Goal: Communication & Community: Answer question/provide support

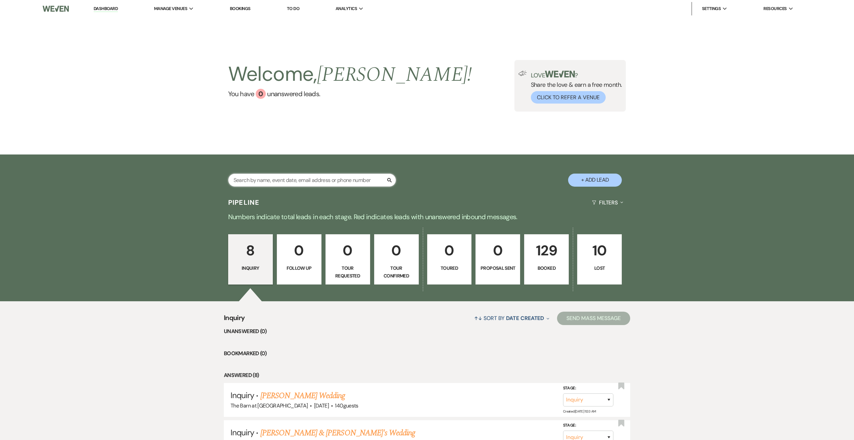
click at [300, 174] on input "text" at bounding box center [312, 180] width 168 height 13
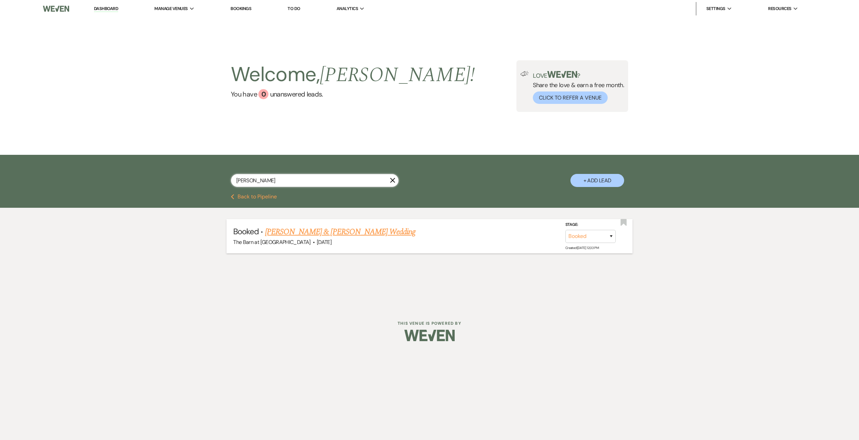
type input "[PERSON_NAME]"
click at [312, 229] on link "[PERSON_NAME] & [PERSON_NAME] Wedding" at bounding box center [340, 232] width 150 height 12
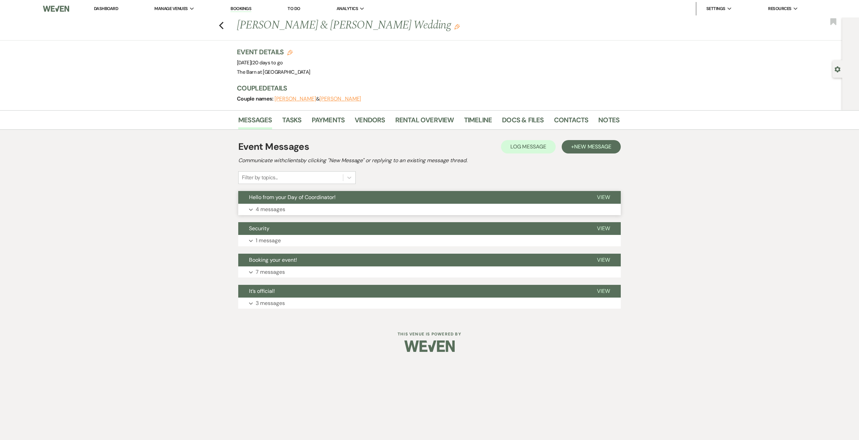
click at [283, 208] on p "4 messages" at bounding box center [271, 209] width 30 height 9
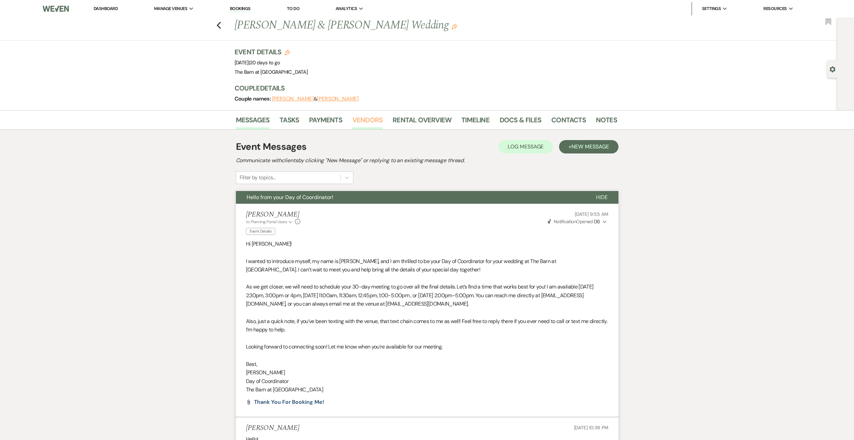
click at [366, 118] on link "Vendors" at bounding box center [367, 122] width 30 height 15
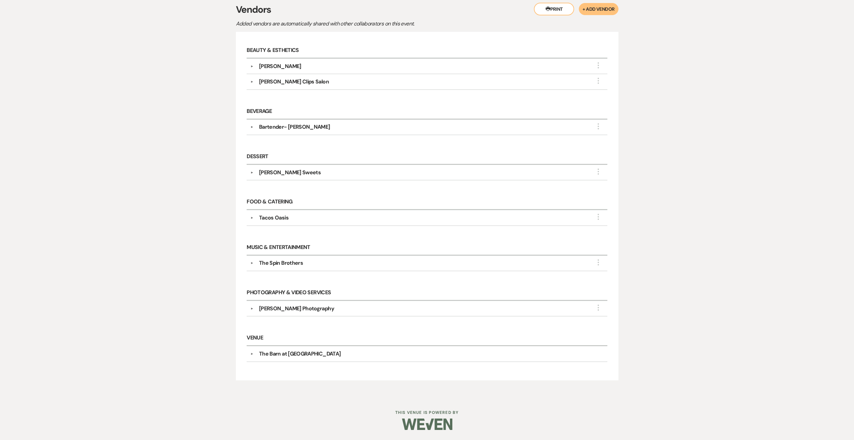
scroll to position [3, 0]
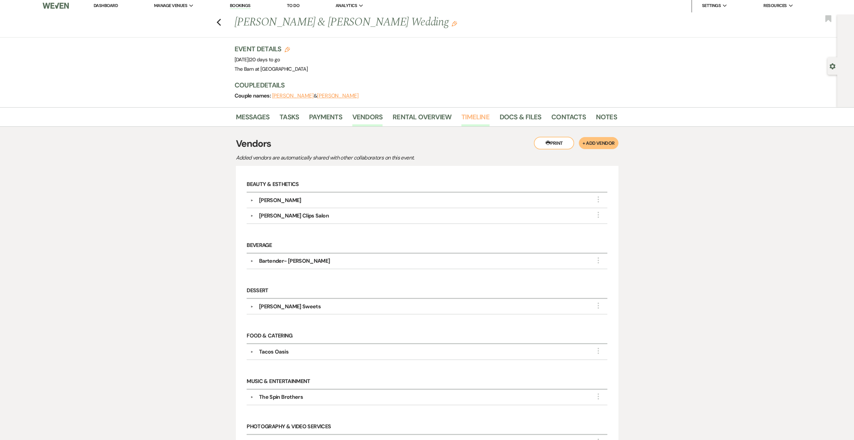
click at [466, 116] on link "Timeline" at bounding box center [475, 119] width 28 height 15
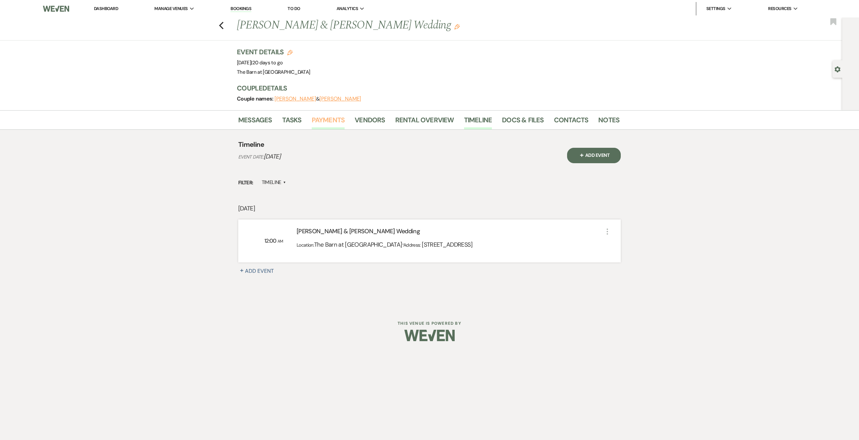
click at [327, 123] on link "Payments" at bounding box center [328, 122] width 33 height 15
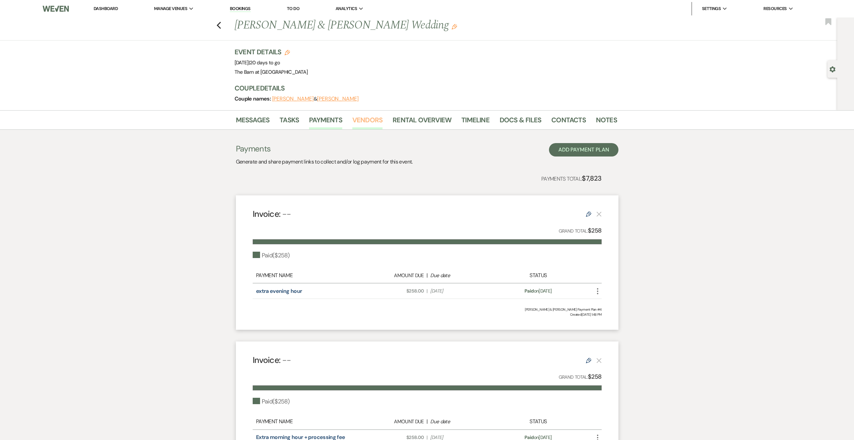
click at [379, 123] on link "Vendors" at bounding box center [367, 122] width 30 height 15
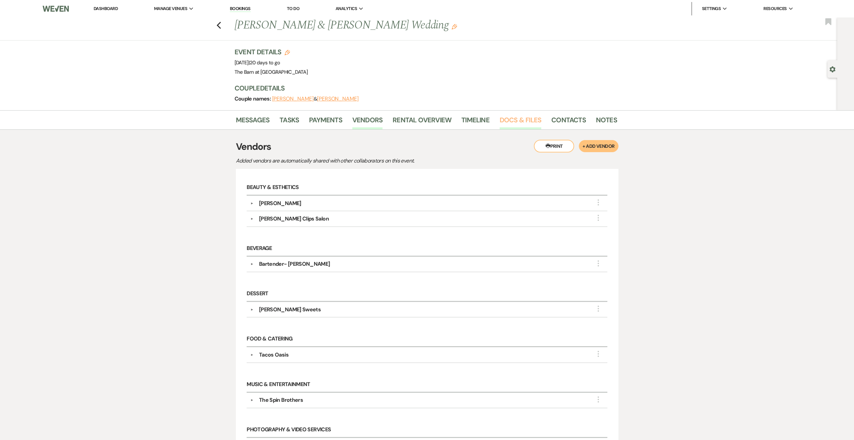
click at [512, 115] on link "Docs & Files" at bounding box center [520, 122] width 42 height 15
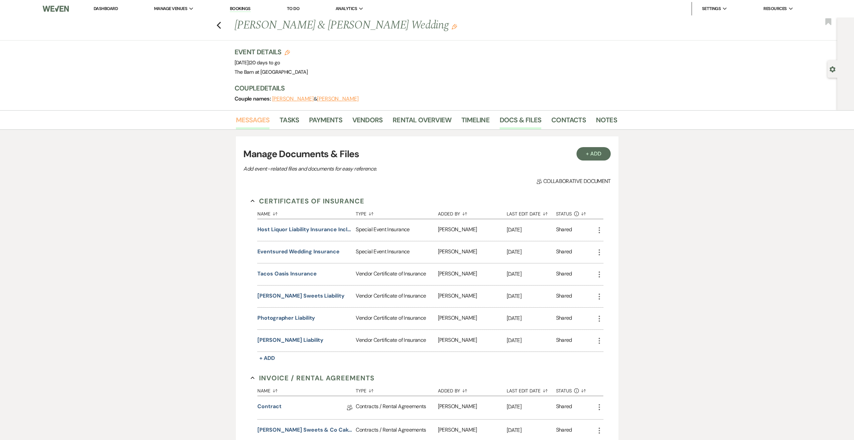
click at [266, 120] on link "Messages" at bounding box center [253, 122] width 34 height 15
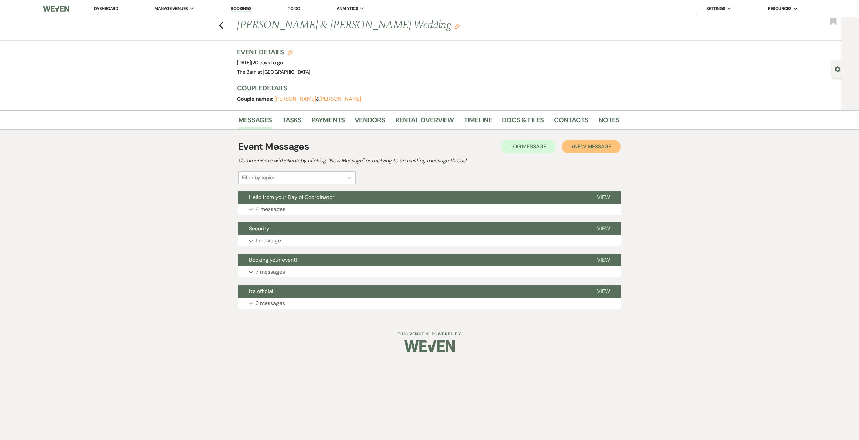
click at [572, 147] on button "+ New Message" at bounding box center [590, 146] width 59 height 13
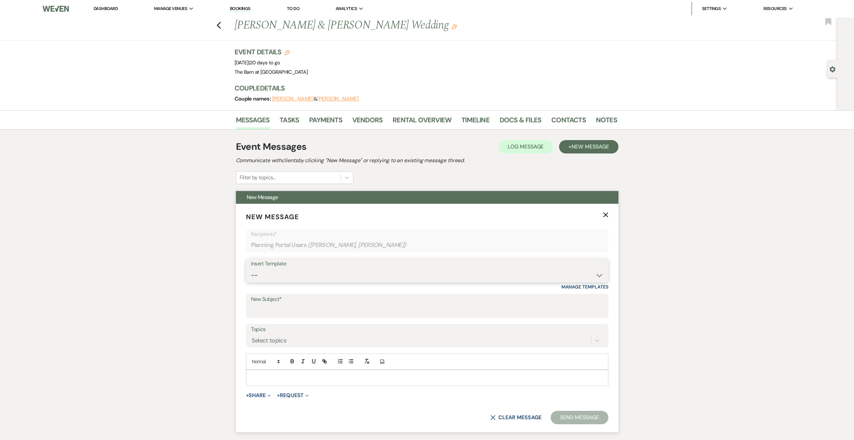
drag, startPoint x: 295, startPoint y: 275, endPoint x: 294, endPoint y: 282, distance: 6.8
click at [295, 275] on select "-- Weven Planning Portal Introduction (Booked Events) Initial Inquiry Response …" at bounding box center [427, 275] width 352 height 13
click at [176, 329] on div "Messages Tasks Payments Vendors Rental Overview Timeline Docs & Files Contacts …" at bounding box center [427, 339] width 854 height 458
click at [274, 271] on select "-- Weven Planning Portal Introduction (Booked Events) Initial Inquiry Response …" at bounding box center [427, 275] width 352 height 13
click at [251, 269] on select "-- Weven Planning Portal Introduction (Booked Events) Initial Inquiry Response …" at bounding box center [427, 275] width 352 height 13
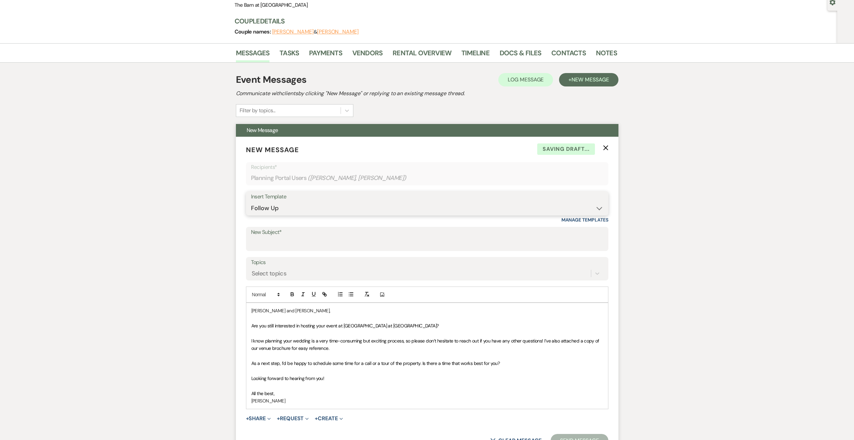
scroll to position [101, 0]
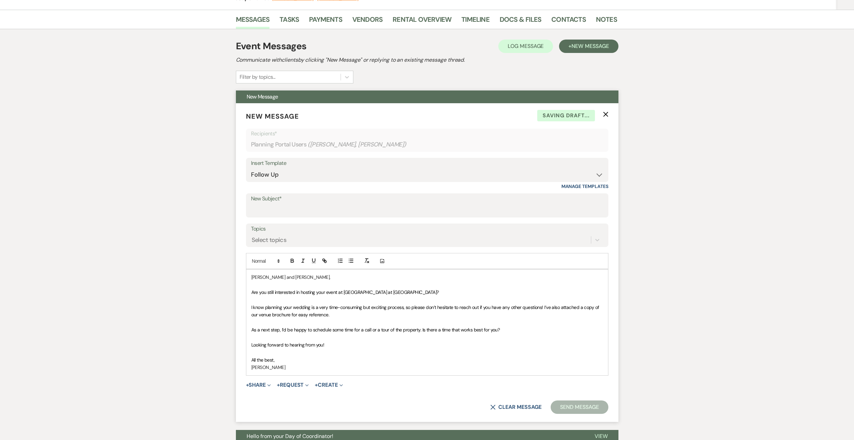
drag, startPoint x: 300, startPoint y: 366, endPoint x: 251, endPoint y: 273, distance: 105.5
click at [251, 273] on div "[PERSON_NAME] and [PERSON_NAME], Are you still interested in hosting your event…" at bounding box center [427, 323] width 362 height 106
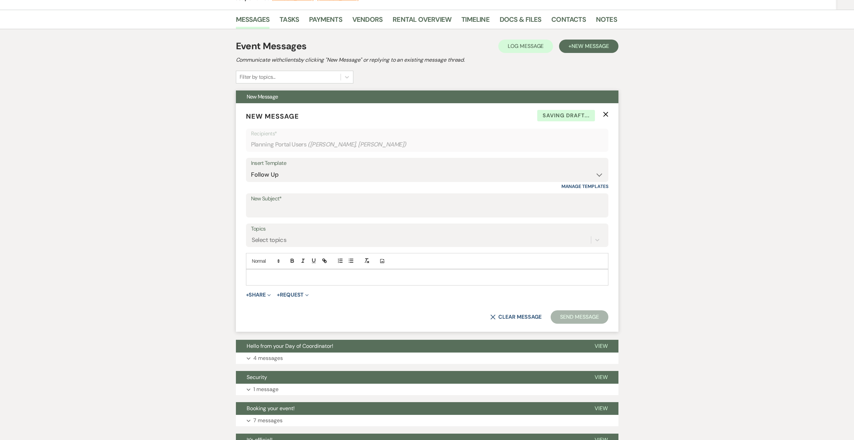
click at [324, 158] on div "Insert Template -- Weven Planning Portal Introduction (Booked Events) Initial I…" at bounding box center [427, 170] width 362 height 24
click at [613, 168] on form "New Message X Saving draft... Recipients* Planning Portal Users ( [PERSON_NAME]…" at bounding box center [427, 217] width 382 height 229
click at [600, 171] on select "-- Weven Planning Portal Introduction (Booked Events) Initial Inquiry Response …" at bounding box center [427, 174] width 352 height 13
select select "0"
click at [251, 168] on select "-- Weven Planning Portal Introduction (Booked Events) Initial Inquiry Response …" at bounding box center [427, 174] width 352 height 13
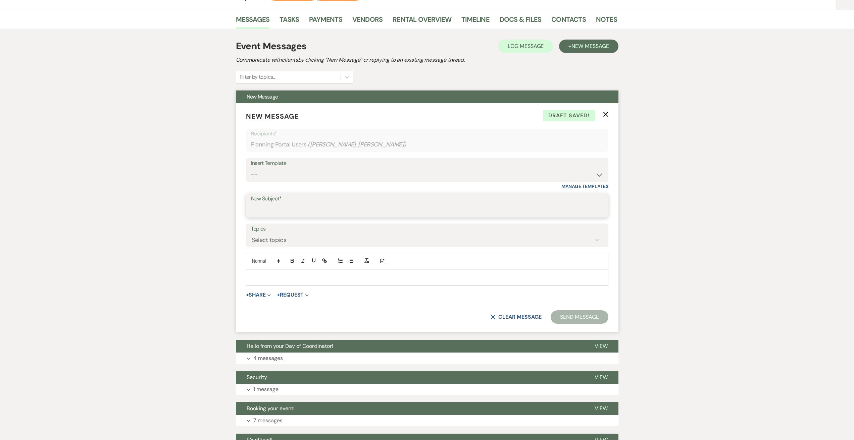
click at [331, 213] on input "New Subject*" at bounding box center [427, 210] width 352 height 13
type input "Follow Up with DJ Insurance"
click at [303, 236] on div "Select topics" at bounding box center [421, 240] width 340 height 12
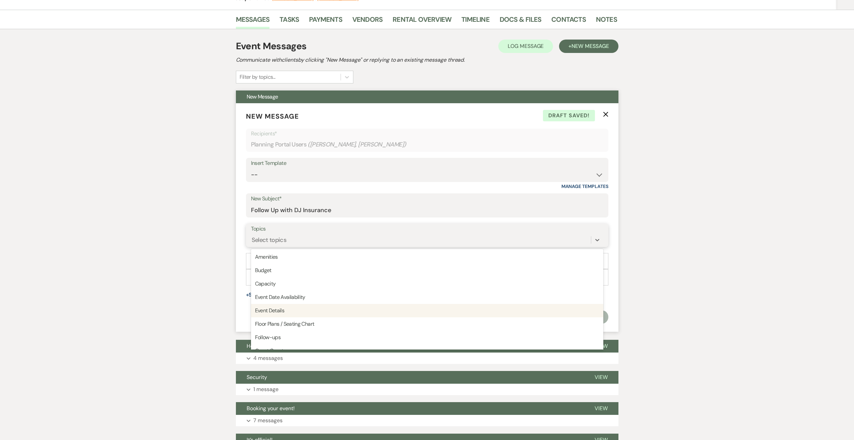
click at [357, 313] on div "Event Details" at bounding box center [427, 310] width 352 height 13
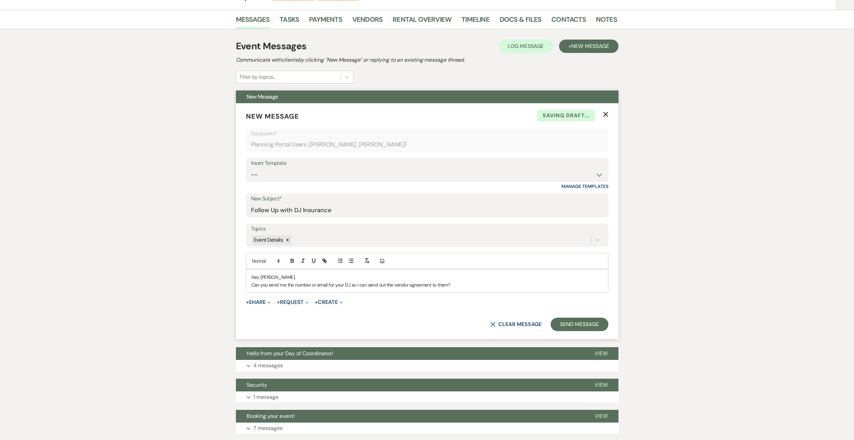
click at [457, 279] on p "Hey [PERSON_NAME]," at bounding box center [426, 277] width 351 height 7
click at [458, 283] on p "Can you send me the number or email for your DJ so I can send out the vendor ag…" at bounding box center [426, 284] width 351 height 7
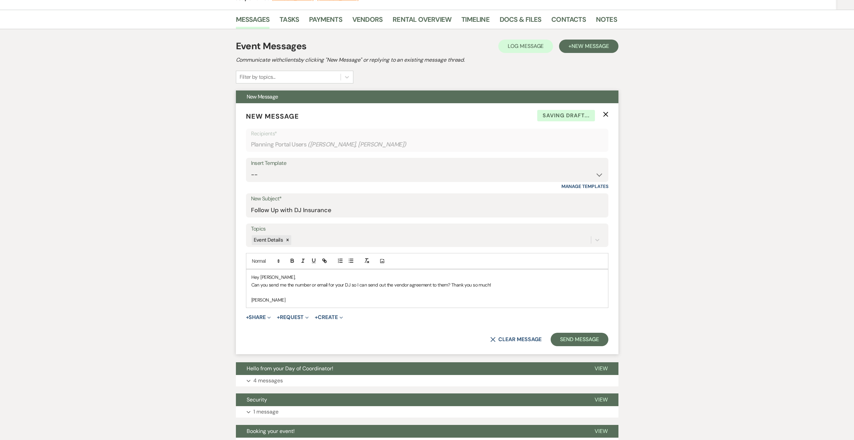
drag, startPoint x: 274, startPoint y: 299, endPoint x: 306, endPoint y: 304, distance: 31.6
click at [276, 299] on p "[PERSON_NAME]" at bounding box center [426, 299] width 351 height 7
click at [281, 300] on p "[PERSON_NAME]" at bounding box center [426, 299] width 351 height 7
click at [302, 299] on p "[PERSON_NAME]" at bounding box center [426, 299] width 351 height 7
click at [281, 275] on p "Hey [PERSON_NAME]," at bounding box center [426, 277] width 351 height 7
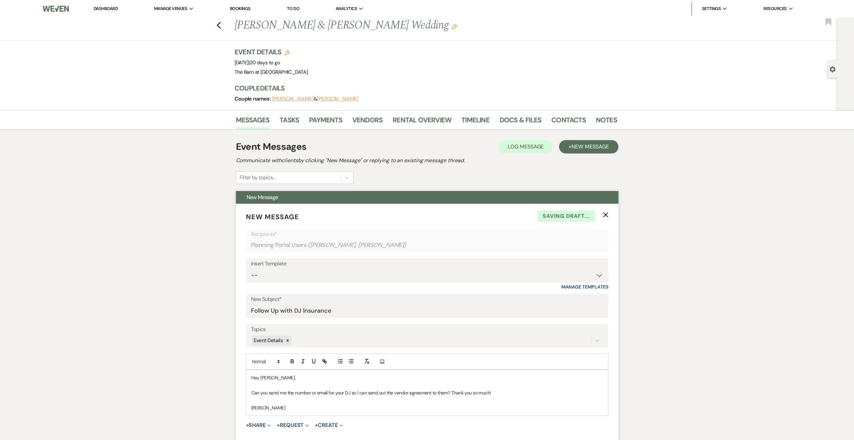
scroll to position [134, 0]
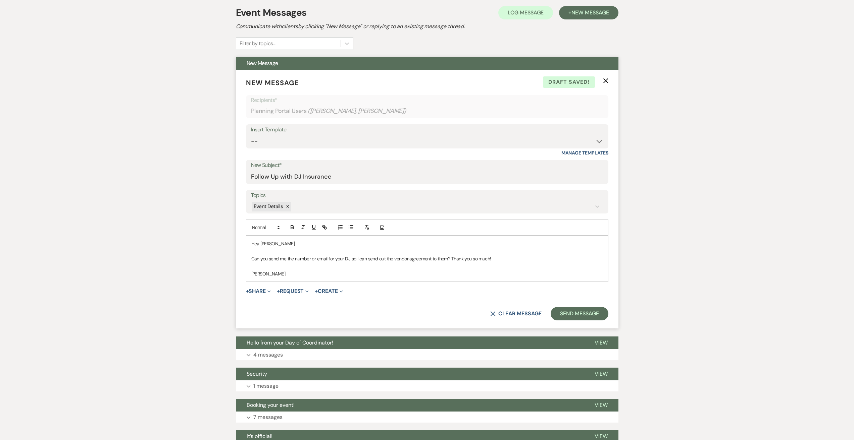
click at [352, 258] on p "Can you send me the number or email for your DJ so I can send out the vendor ag…" at bounding box center [426, 258] width 351 height 7
click at [572, 314] on button "Send Message" at bounding box center [578, 313] width 57 height 13
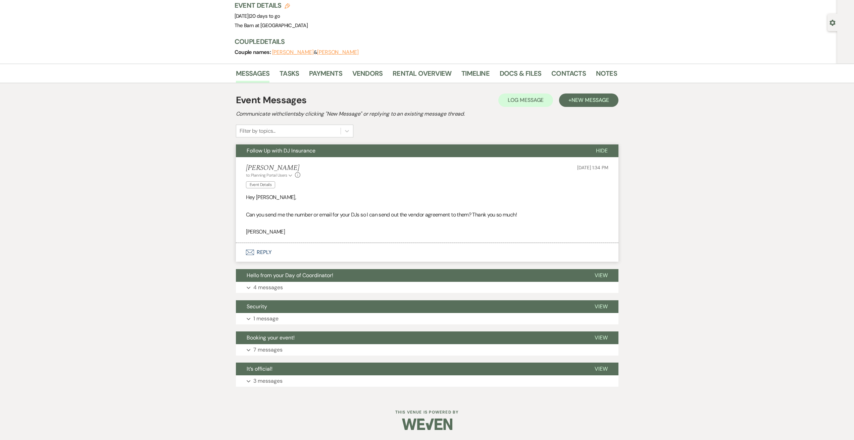
scroll to position [0, 0]
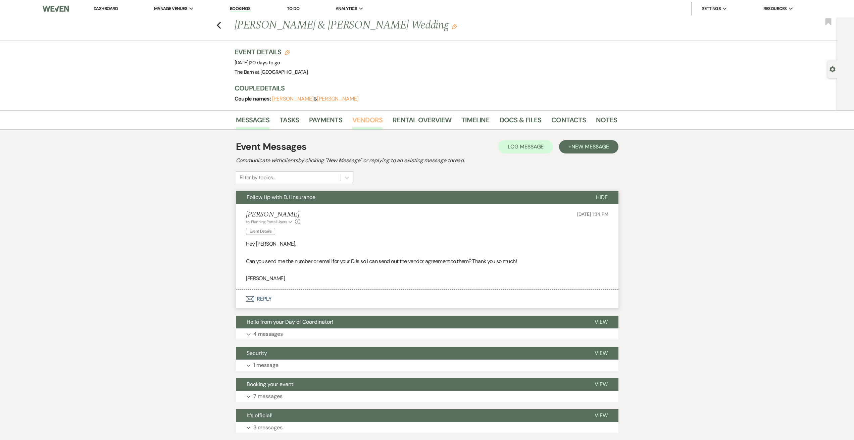
click at [373, 124] on link "Vendors" at bounding box center [367, 122] width 30 height 15
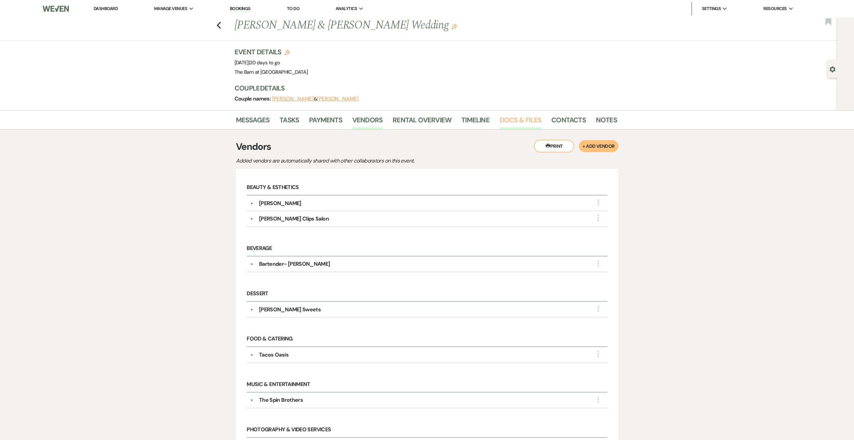
click at [518, 124] on link "Docs & Files" at bounding box center [520, 122] width 42 height 15
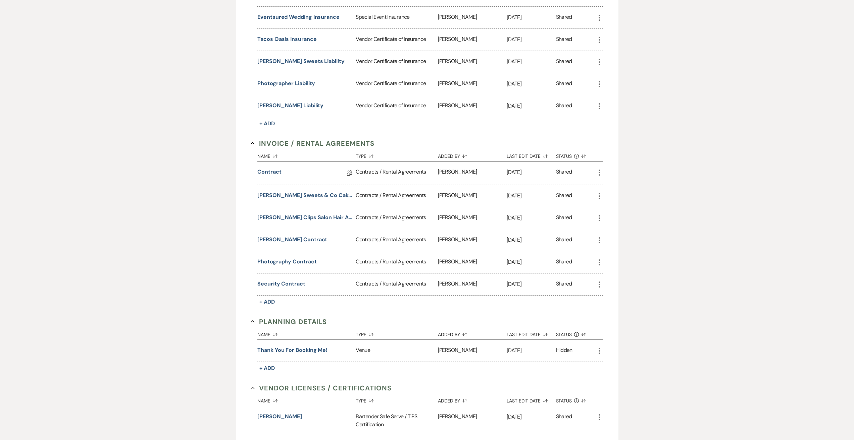
scroll to position [168, 0]
